Goal: Book appointment/travel/reservation

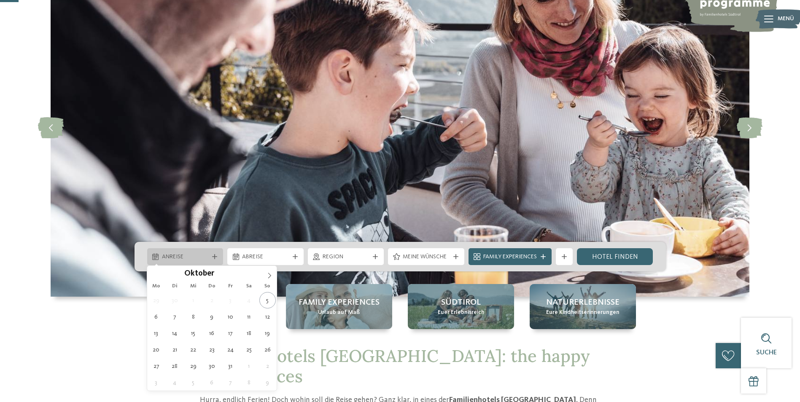
click at [218, 255] on div at bounding box center [214, 256] width 8 height 5
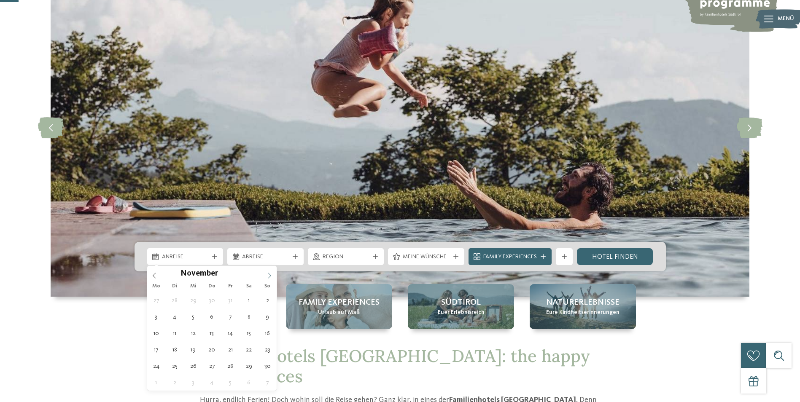
click at [270, 274] on icon at bounding box center [269, 276] width 6 height 6
type div "20.12.2025"
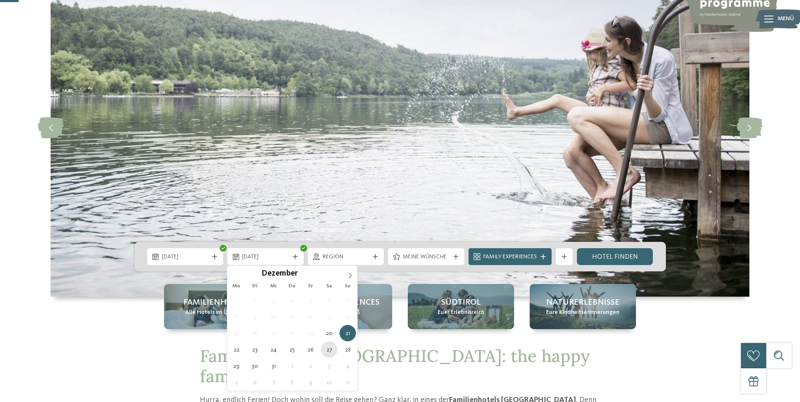
type div "27.12.2025"
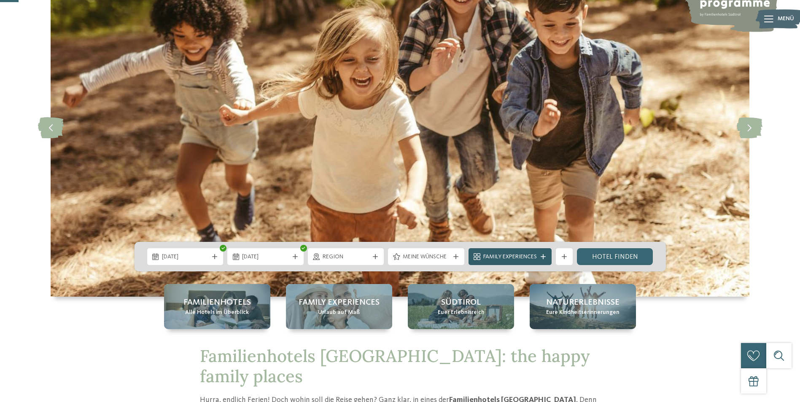
click at [542, 258] on icon at bounding box center [543, 256] width 5 height 5
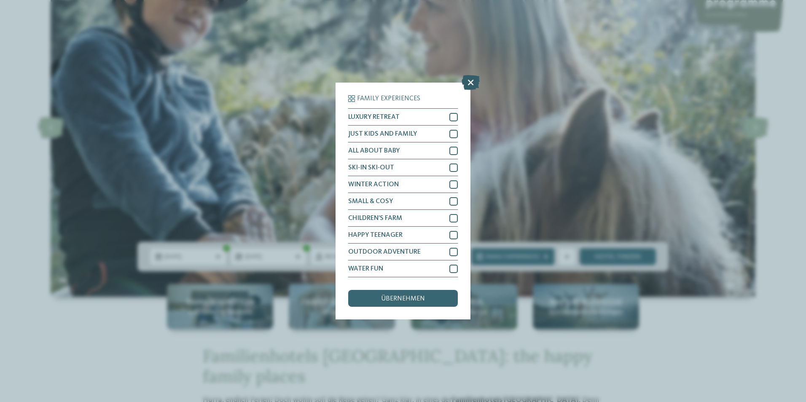
click at [469, 87] on icon at bounding box center [471, 82] width 18 height 15
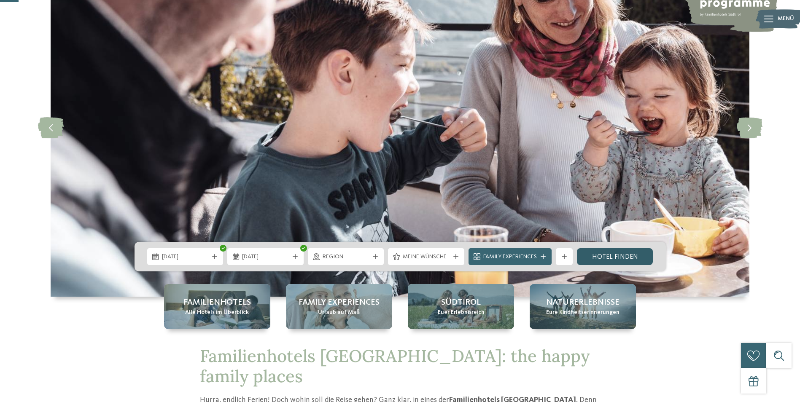
click at [616, 258] on link "Hotel finden" at bounding box center [615, 256] width 76 height 17
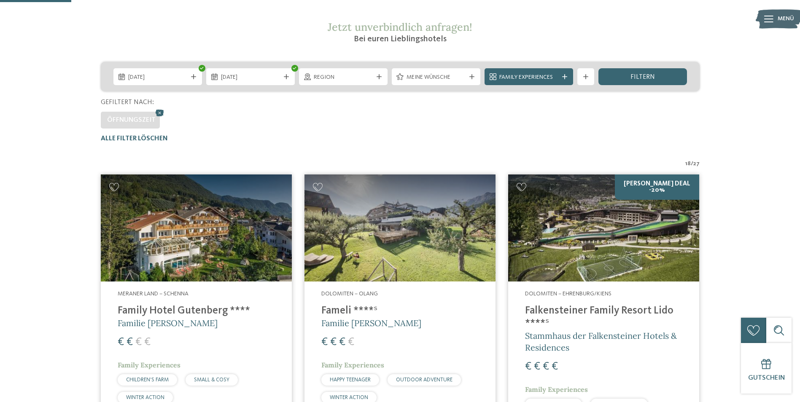
scroll to position [150, 0]
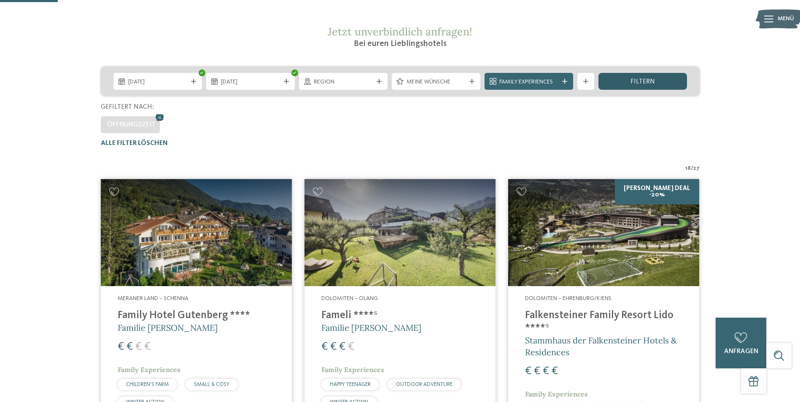
click at [615, 82] on div "filtern" at bounding box center [642, 81] width 89 height 17
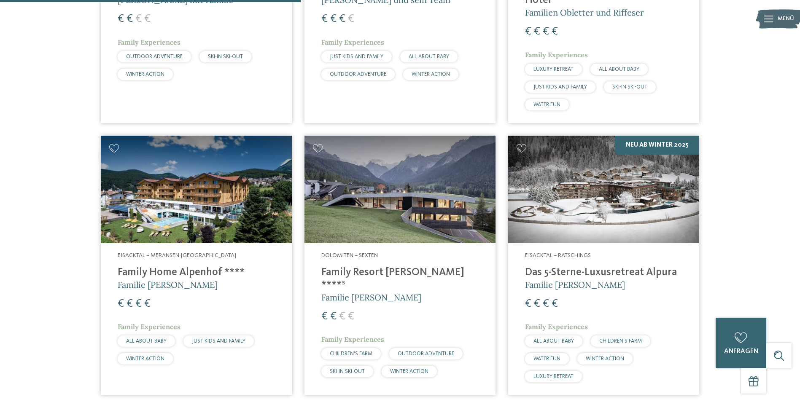
scroll to position [783, 0]
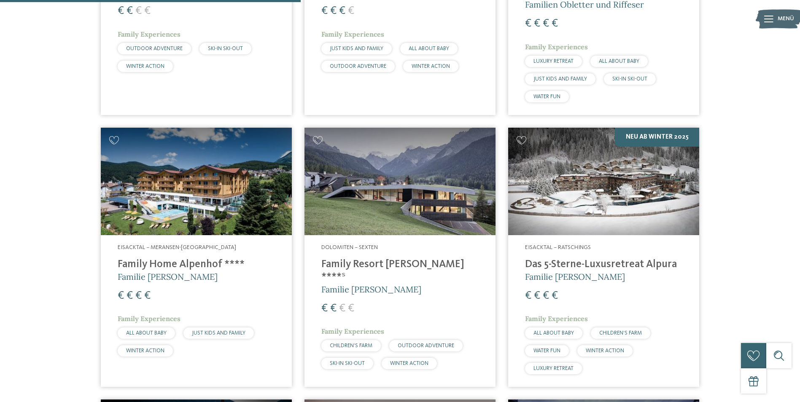
click at [371, 253] on div "Dolomiten – Sexten Family Resort Rainer ****ˢ Familie Rainer € € € € Family Exp…" at bounding box center [399, 308] width 191 height 147
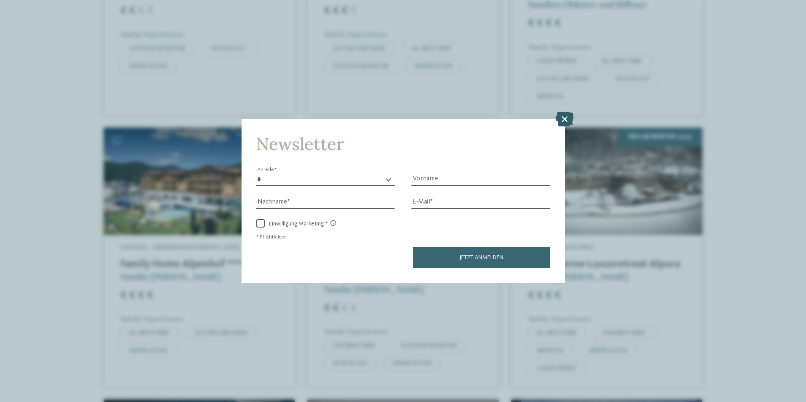
click at [568, 120] on icon at bounding box center [565, 118] width 18 height 15
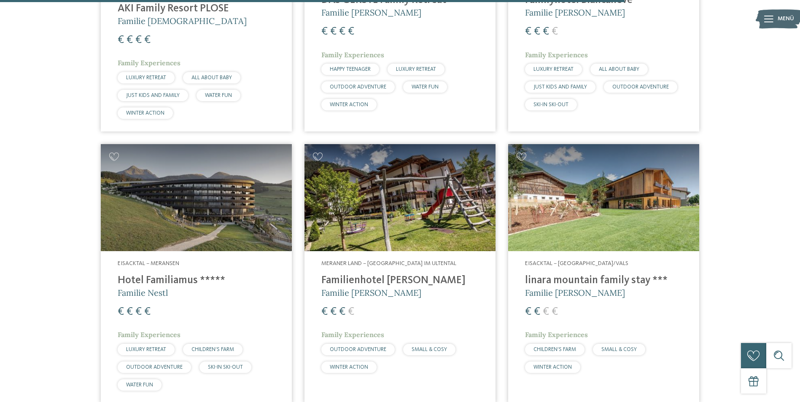
scroll to position [1626, 0]
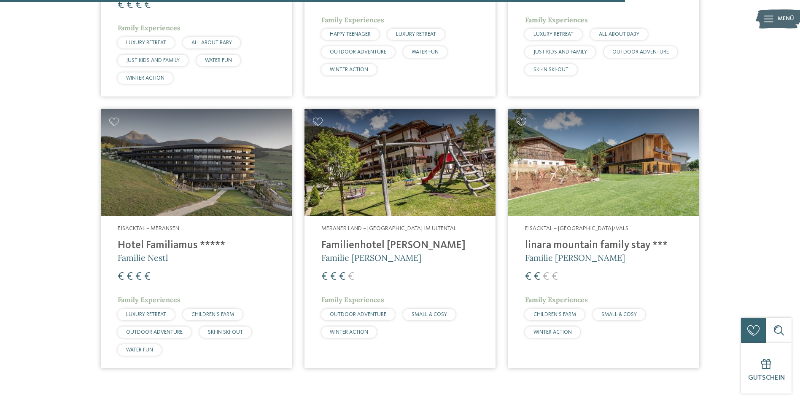
click at [550, 240] on h4 "linara mountain family stay ***" at bounding box center [603, 246] width 157 height 13
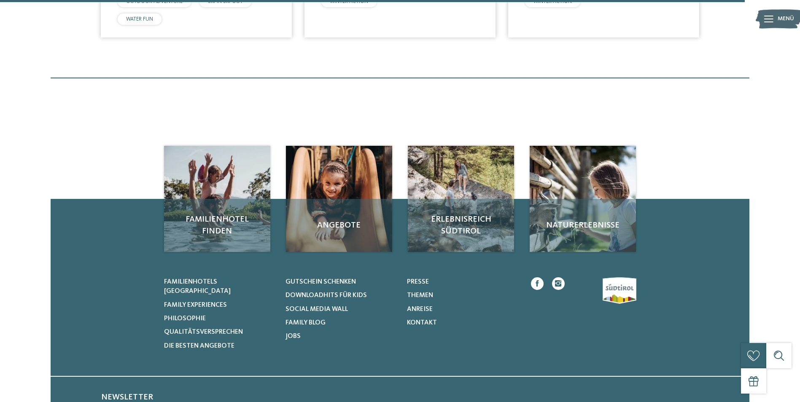
scroll to position [1963, 0]
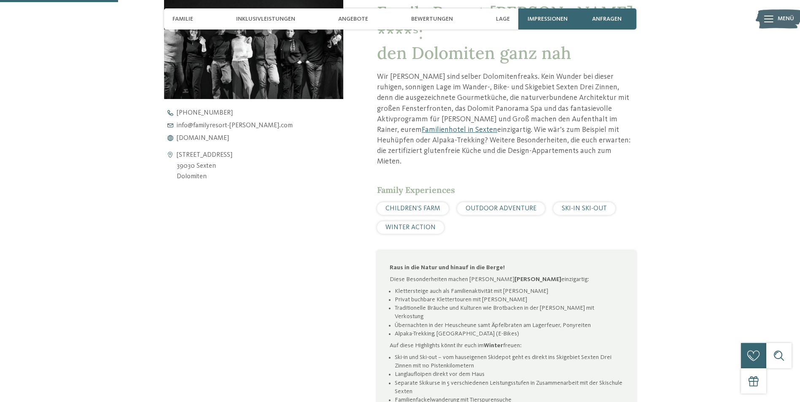
scroll to position [380, 0]
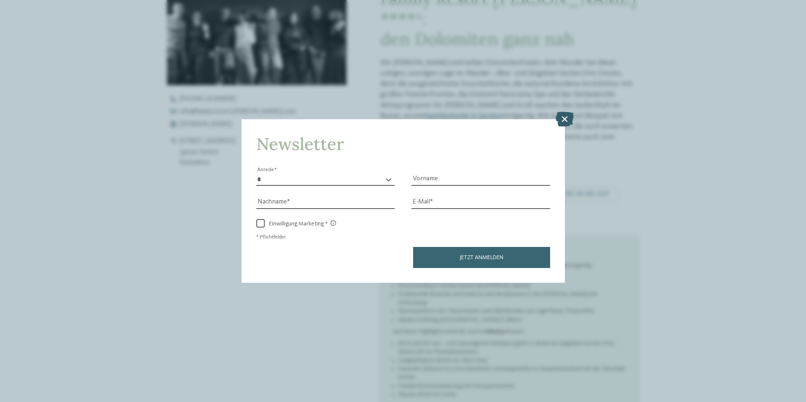
click at [568, 124] on icon at bounding box center [565, 118] width 18 height 15
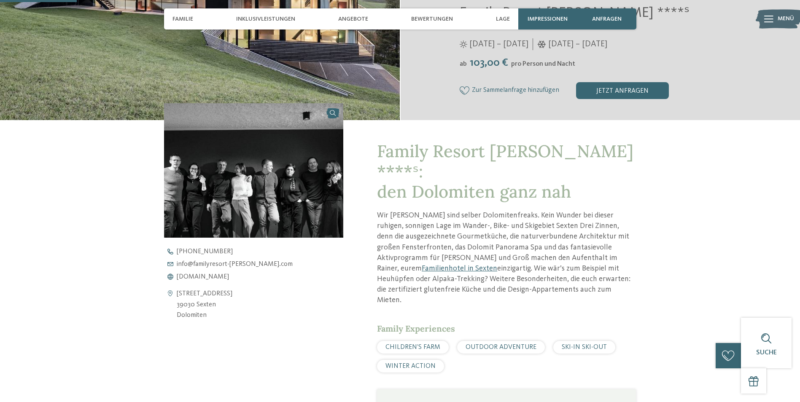
scroll to position [253, 0]
